Goal: Browse casually: Explore the website without a specific task or goal

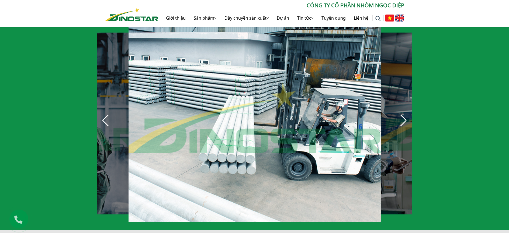
scroll to position [404, 0]
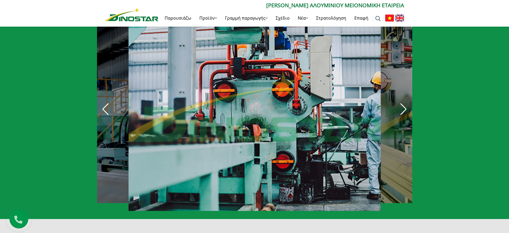
click at [398, 110] on div "Επόμενη διαφάνεια" at bounding box center [404, 109] width 12 height 12
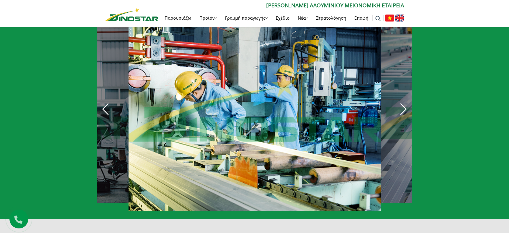
click at [398, 110] on div "Επόμενη διαφάνεια" at bounding box center [404, 109] width 12 height 12
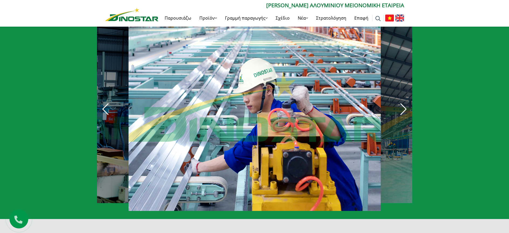
click at [398, 110] on div "Επόμενη διαφάνεια" at bounding box center [404, 109] width 12 height 12
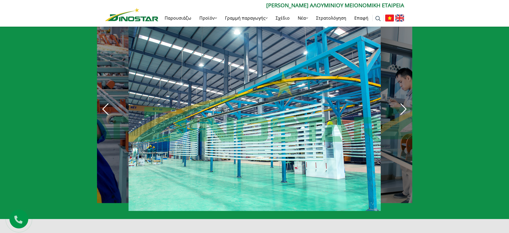
click at [398, 110] on div "Επόμενη διαφάνεια" at bounding box center [404, 109] width 12 height 12
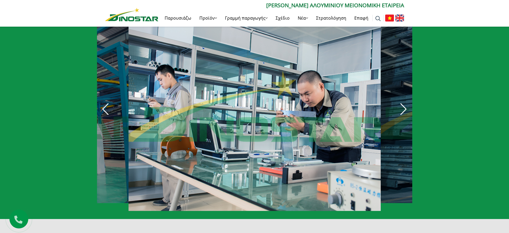
click at [398, 110] on div "Επόμενη διαφάνεια" at bounding box center [404, 109] width 12 height 12
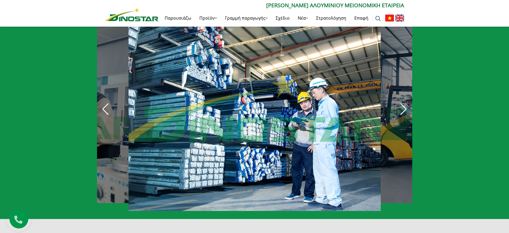
click at [398, 110] on div "Επόμενη διαφάνεια" at bounding box center [404, 109] width 12 height 12
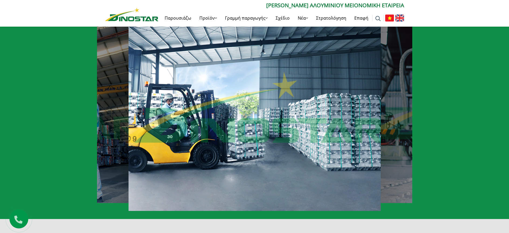
drag, startPoint x: 397, startPoint y: 110, endPoint x: 447, endPoint y: 140, distance: 57.4
click at [452, 143] on div "Γραμμή παραγωγής" at bounding box center [254, 85] width 509 height 268
click at [406, 117] on div "22 / 30" at bounding box center [487, 112] width 233 height 182
click at [403, 111] on div "Επόμενη διαφάνεια" at bounding box center [404, 109] width 12 height 12
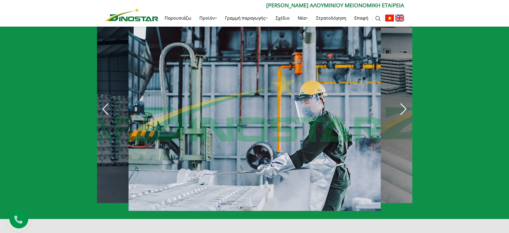
click at [403, 111] on div "Επόμενη διαφάνεια" at bounding box center [404, 109] width 12 height 12
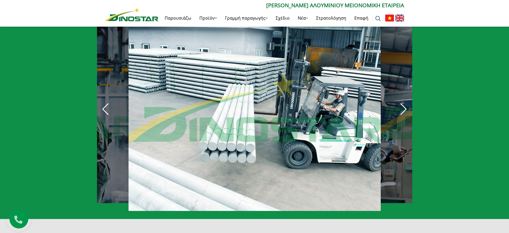
click at [403, 111] on div "Επόμενη διαφάνεια" at bounding box center [404, 109] width 12 height 12
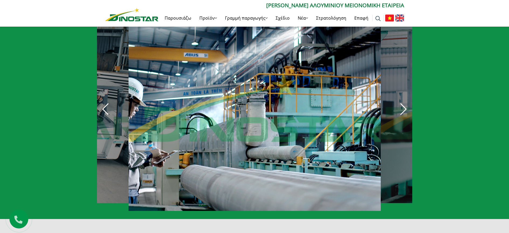
click at [403, 111] on div "Επόμενη διαφάνεια" at bounding box center [404, 109] width 12 height 12
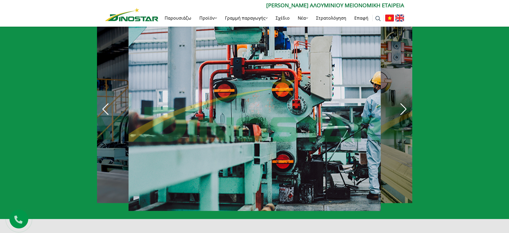
click at [403, 111] on div "Επόμενη διαφάνεια" at bounding box center [404, 109] width 12 height 12
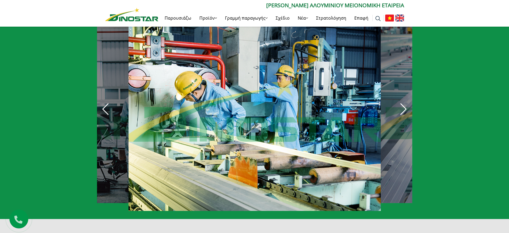
click at [403, 111] on div "Επόμενη διαφάνεια" at bounding box center [404, 109] width 12 height 12
